Goal: Entertainment & Leisure: Consume media (video, audio)

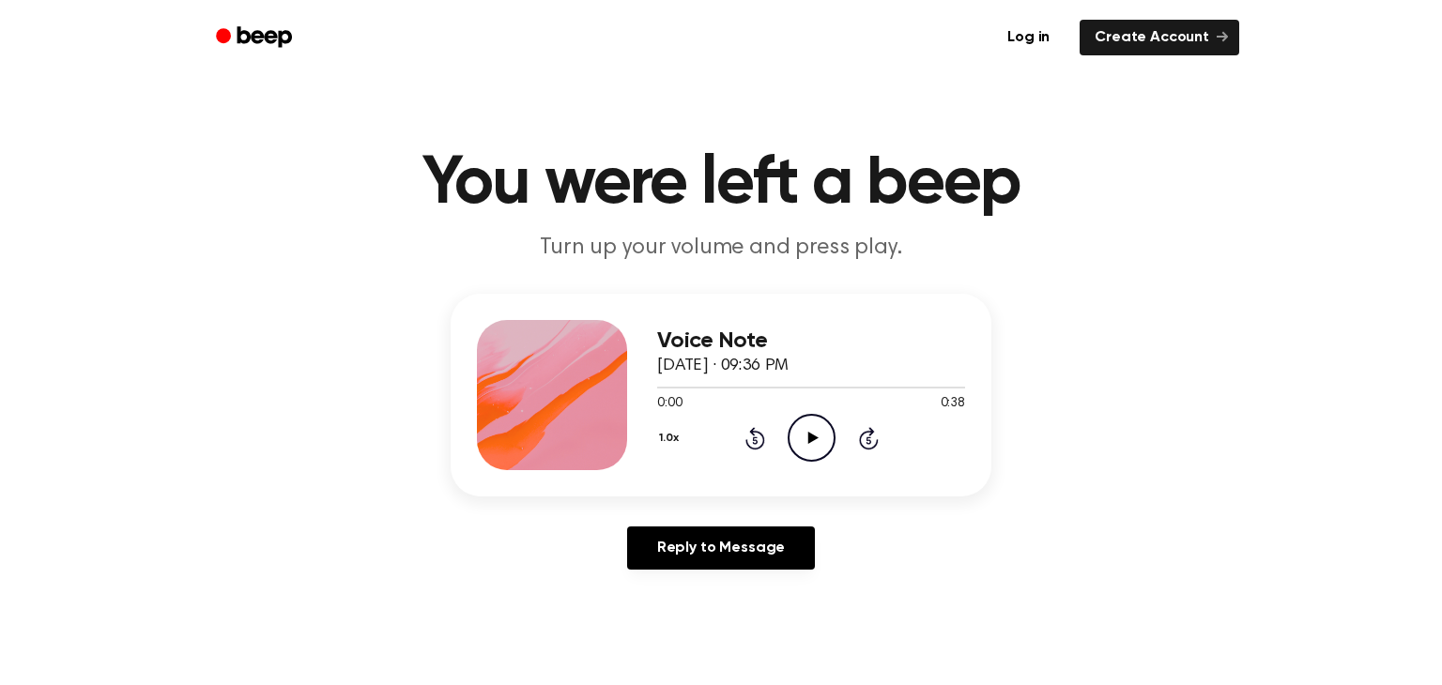
click at [808, 448] on icon "Play Audio" at bounding box center [812, 438] width 48 height 48
click at [806, 452] on icon "Pause Audio" at bounding box center [812, 438] width 48 height 48
click at [806, 452] on icon "Play Audio" at bounding box center [812, 438] width 48 height 48
click at [801, 425] on icon "Play Audio" at bounding box center [812, 438] width 48 height 48
click at [739, 437] on div "1.0x Rewind 5 seconds Play Audio Skip 5 seconds" at bounding box center [811, 438] width 308 height 48
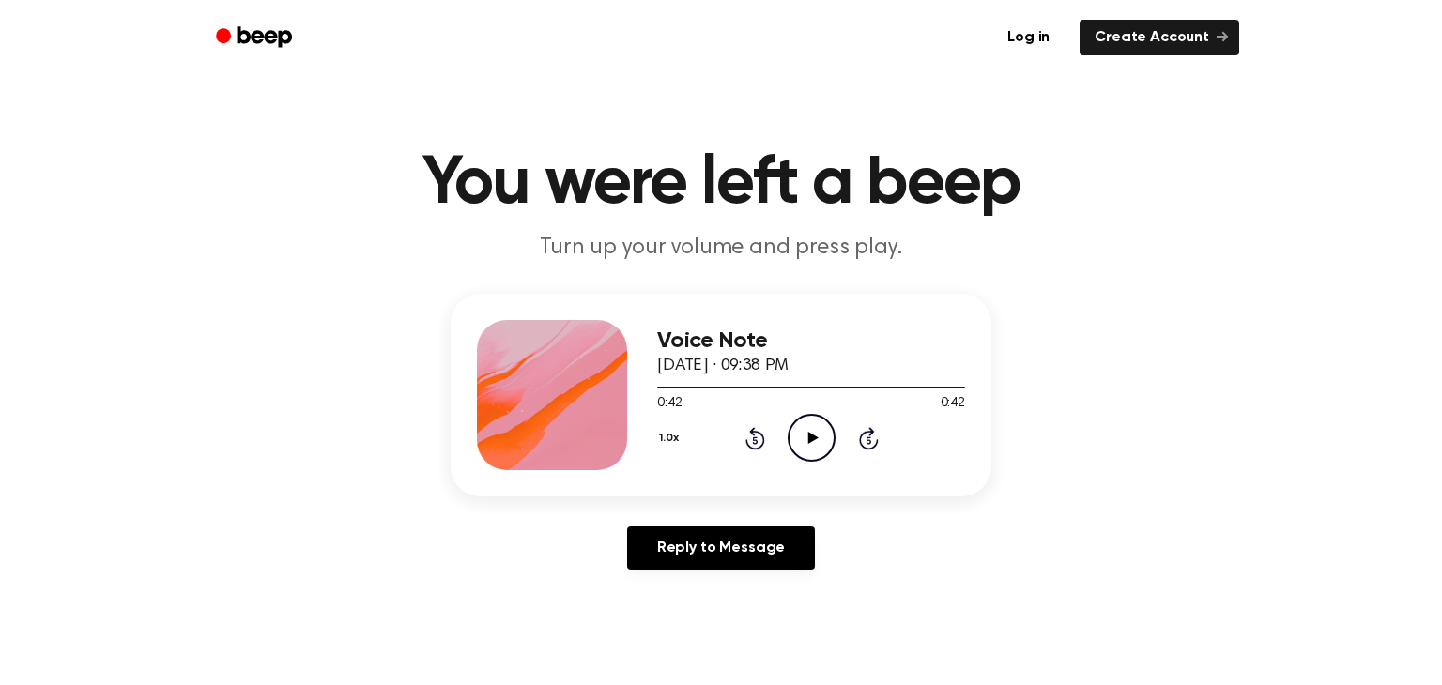
click at [758, 440] on icon "Rewind 5 seconds" at bounding box center [755, 438] width 21 height 24
click at [762, 442] on icon at bounding box center [755, 438] width 20 height 23
click at [807, 438] on icon at bounding box center [812, 438] width 10 height 12
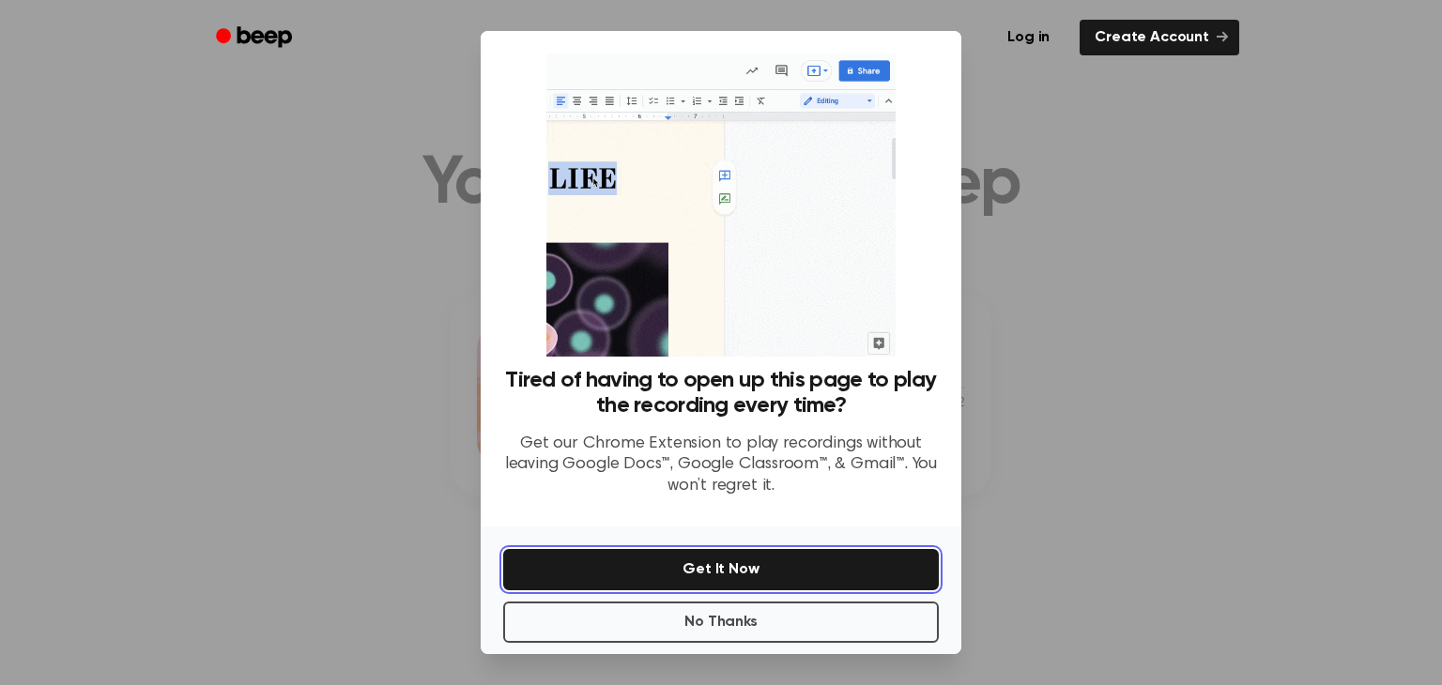
click at [627, 570] on button "Get It Now" at bounding box center [721, 569] width 436 height 41
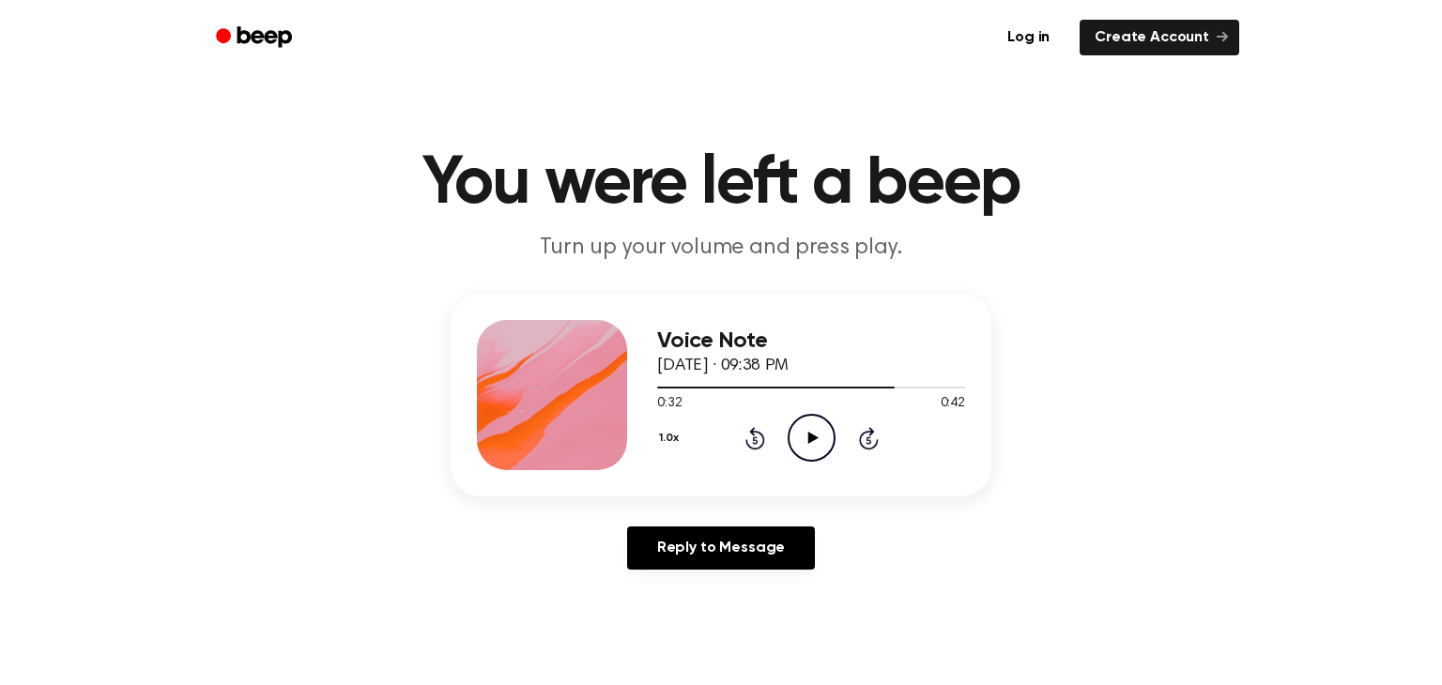
click at [804, 442] on icon "Play Audio" at bounding box center [812, 438] width 48 height 48
click at [752, 428] on icon at bounding box center [755, 438] width 20 height 23
click at [821, 448] on icon "Play Audio" at bounding box center [812, 438] width 48 height 48
click at [806, 447] on icon "Play Audio" at bounding box center [812, 438] width 48 height 48
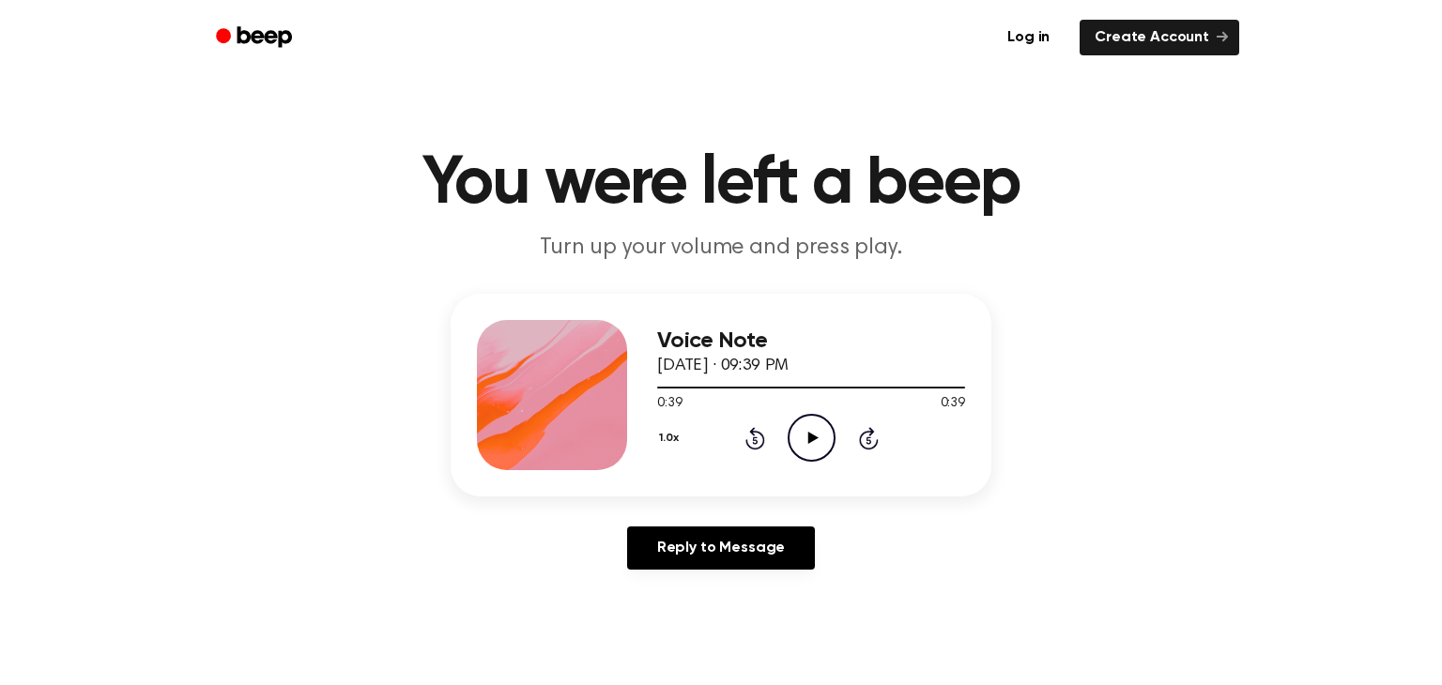
click at [812, 431] on icon "Play Audio" at bounding box center [812, 438] width 48 height 48
click at [746, 438] on icon "Rewind 5 seconds" at bounding box center [755, 438] width 21 height 24
click at [748, 439] on icon "Rewind 5 seconds" at bounding box center [755, 438] width 21 height 24
click at [750, 444] on icon "Rewind 5 seconds" at bounding box center [755, 438] width 21 height 24
click at [757, 447] on icon at bounding box center [755, 438] width 20 height 23
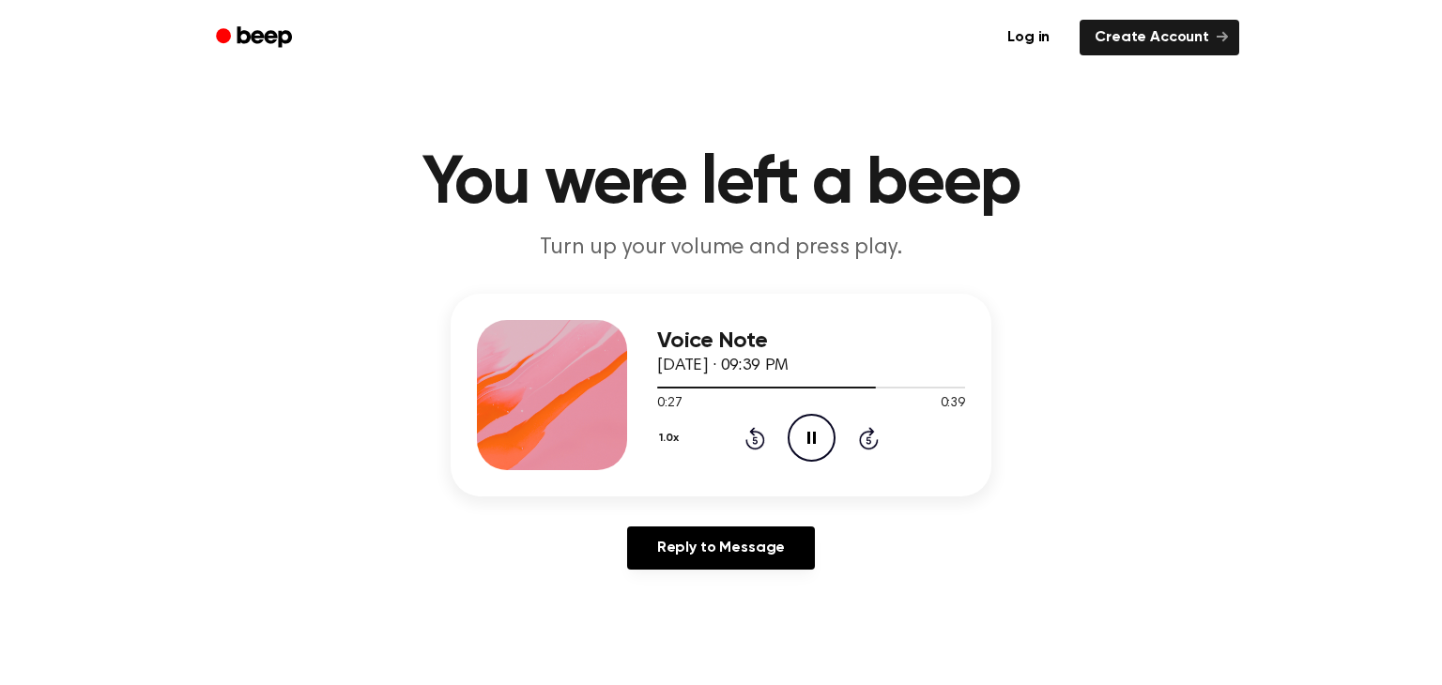
click at [757, 448] on icon at bounding box center [755, 438] width 20 height 23
click at [761, 441] on icon "Rewind 5 seconds" at bounding box center [755, 438] width 21 height 24
click at [761, 453] on div "1.0x Rewind 5 seconds Pause Audio Skip 5 seconds" at bounding box center [811, 438] width 308 height 48
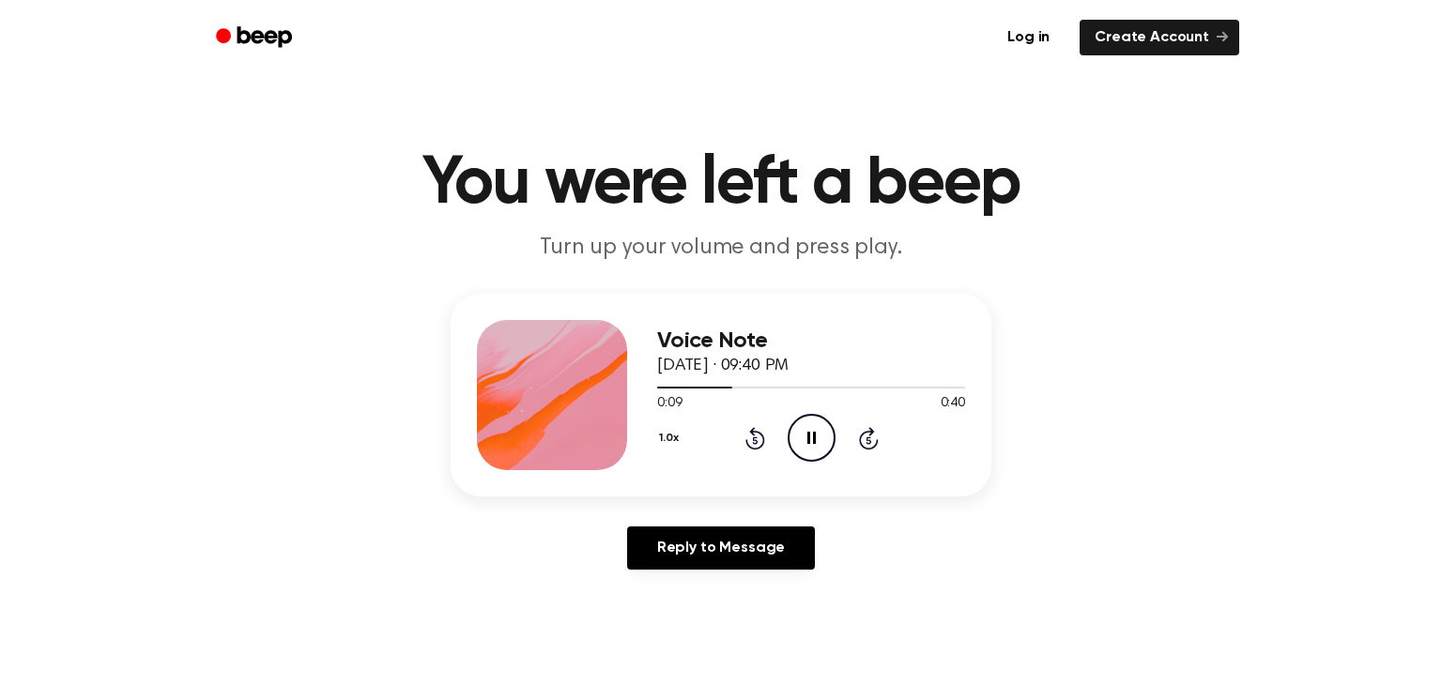
click at [762, 452] on div "1.0x Rewind 5 seconds Pause Audio Skip 5 seconds" at bounding box center [811, 438] width 308 height 48
click at [762, 440] on icon at bounding box center [755, 438] width 20 height 23
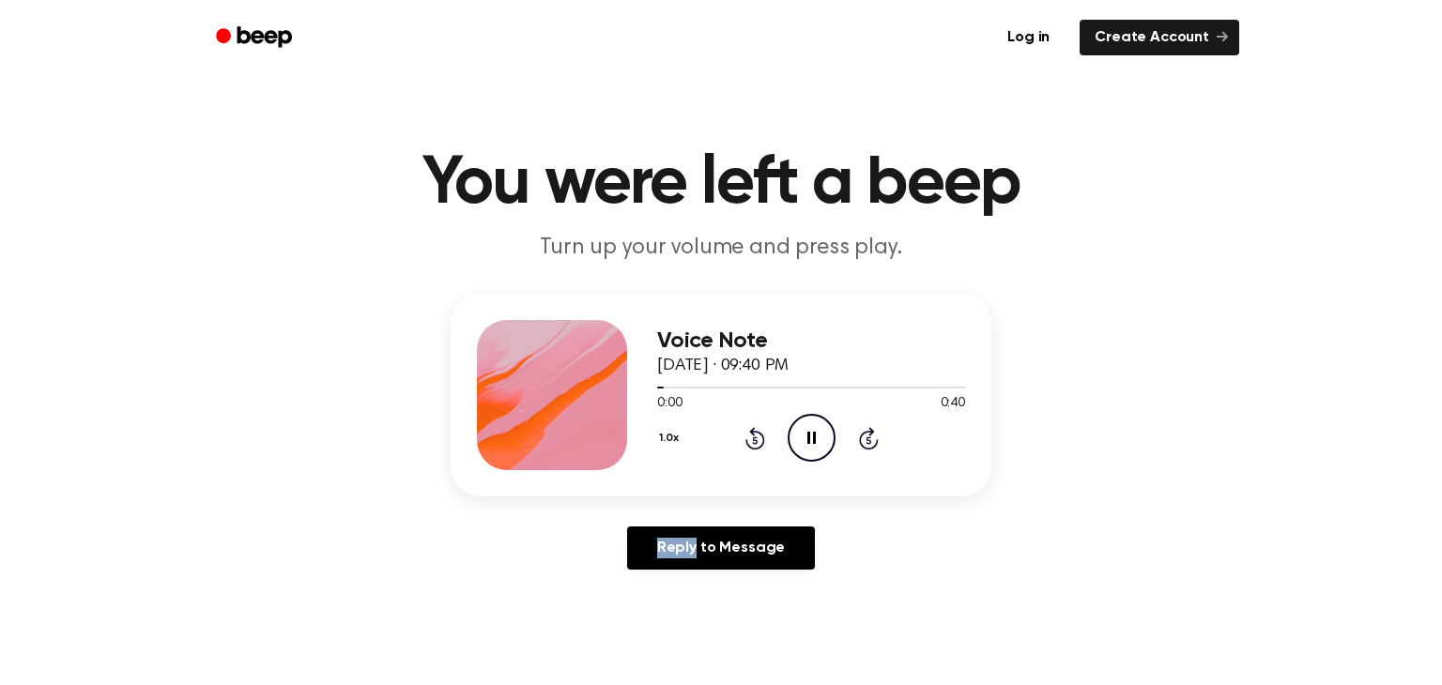
click at [762, 440] on icon at bounding box center [755, 438] width 20 height 23
